Goal: Contribute content

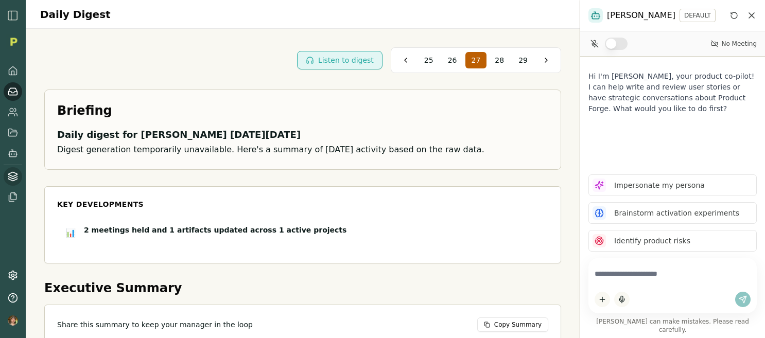
click at [14, 174] on icon at bounding box center [13, 176] width 10 height 10
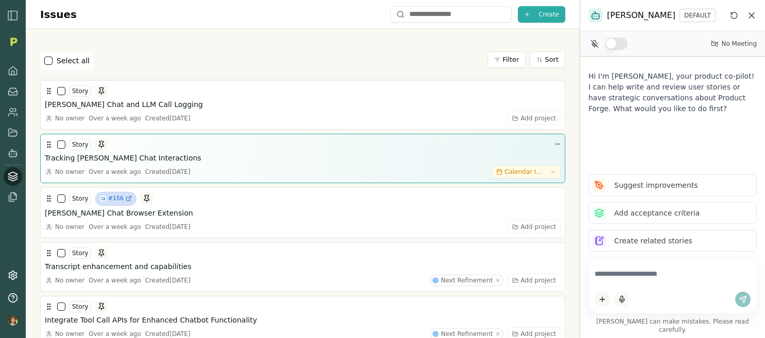
drag, startPoint x: 563, startPoint y: 152, endPoint x: 555, endPoint y: 152, distance: 8.3
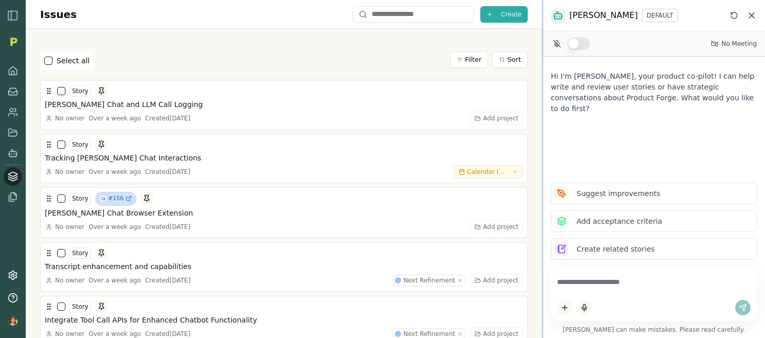
drag, startPoint x: 580, startPoint y: 144, endPoint x: 542, endPoint y: 145, distance: 38.1
click at [542, 145] on div at bounding box center [543, 169] width 2 height 338
click at [13, 149] on icon at bounding box center [13, 153] width 10 height 10
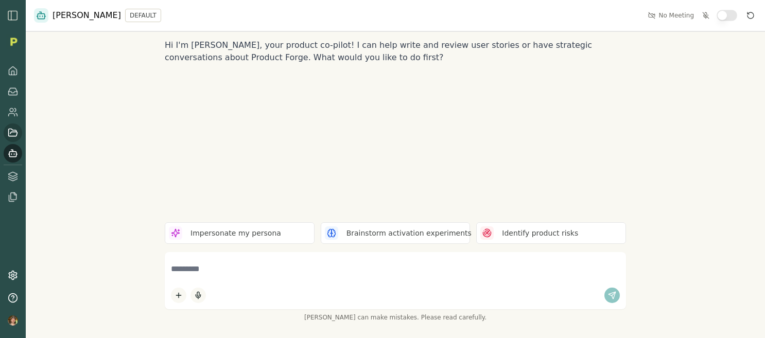
click at [12, 134] on icon at bounding box center [13, 133] width 10 height 10
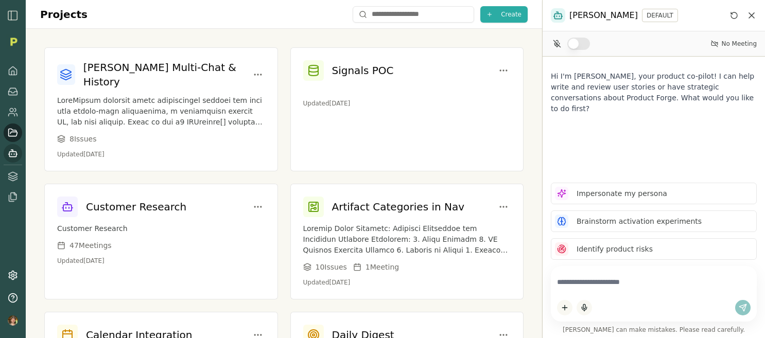
click at [11, 152] on icon at bounding box center [13, 153] width 10 height 10
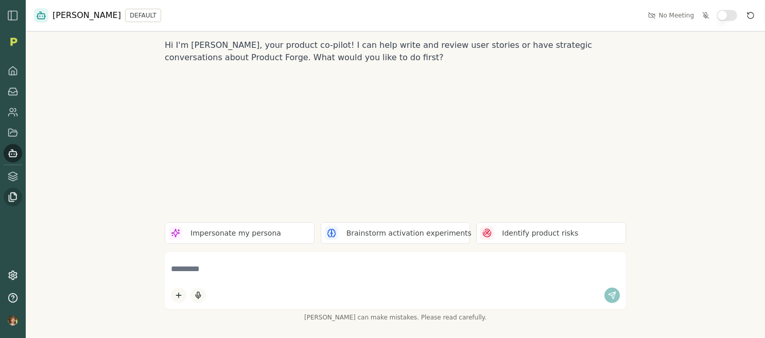
click at [11, 192] on icon at bounding box center [13, 197] width 10 height 10
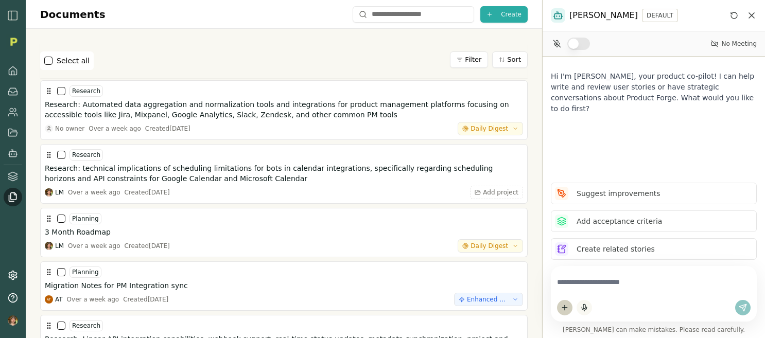
click at [560, 308] on html "Documents Create Select all Filter Sort Research Research: Automated data aggre…" at bounding box center [382, 169] width 765 height 338
click at [594, 265] on div "Upload File" at bounding box center [594, 271] width 69 height 16
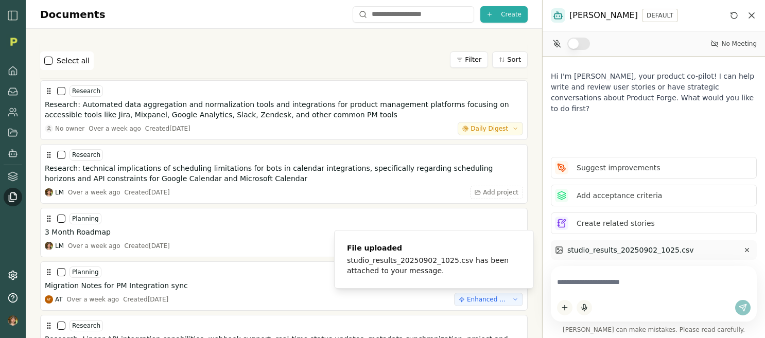
click at [614, 284] on textarea at bounding box center [654, 282] width 194 height 20
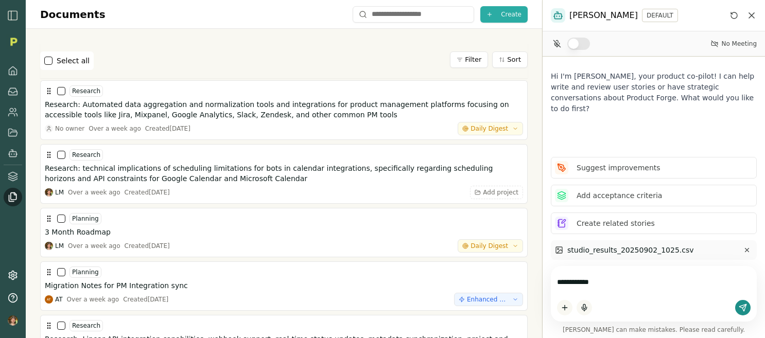
type textarea "**********"
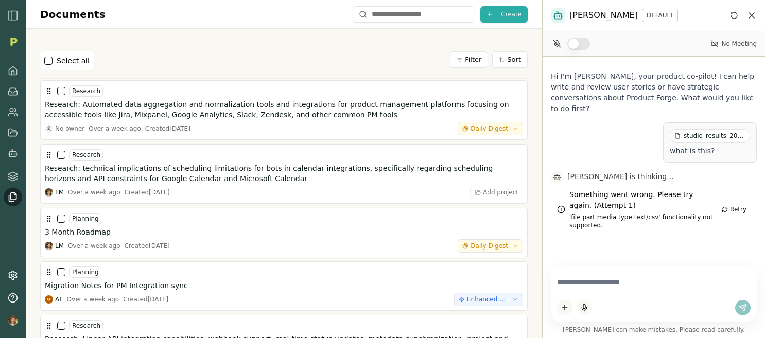
click at [724, 203] on button "Retry" at bounding box center [734, 209] width 33 height 12
